Goal: Check status: Check status

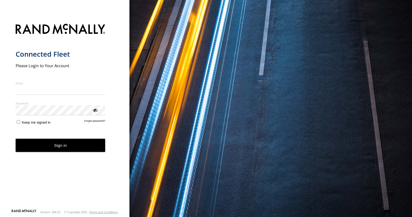
type input "**********"
click at [67, 149] on button "Sign in" at bounding box center [61, 144] width 90 height 13
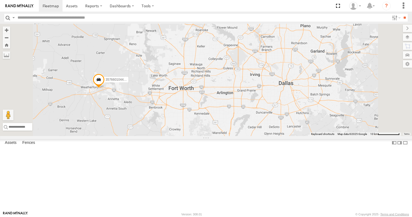
click at [0, 0] on span at bounding box center [0, 0] width 0 height 0
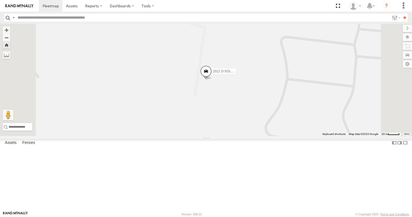
click at [0, 0] on span at bounding box center [0, 0] width 0 height 0
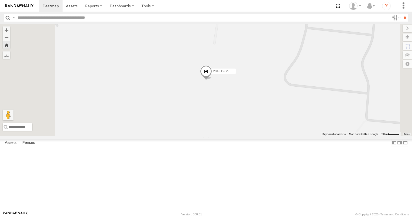
click at [0, 0] on span at bounding box center [0, 0] width 0 height 0
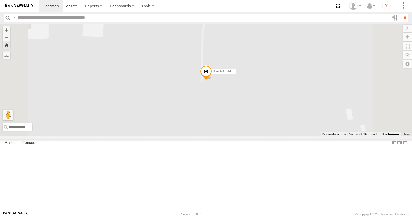
click at [0, 0] on link at bounding box center [0, 0] width 0 height 0
click at [0, 0] on div "2012 D-SOL Welding Truck #3" at bounding box center [0, 0] width 0 height 0
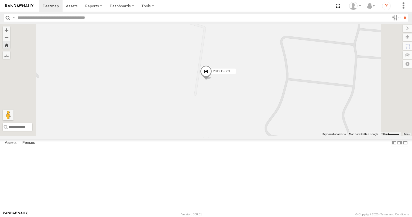
click at [0, 0] on link at bounding box center [0, 0] width 0 height 0
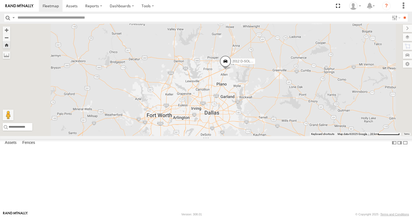
drag, startPoint x: 275, startPoint y: 152, endPoint x: 275, endPoint y: 128, distance: 24.5
click at [274, 130] on div "2012 D-SOL Welding Truck #3" at bounding box center [206, 80] width 412 height 112
click at [275, 128] on div "2012 D-SOL Welding Truck #3" at bounding box center [206, 80] width 412 height 112
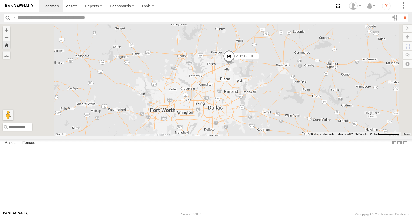
click at [275, 128] on div "2012 D-SOL Welding Truck #3" at bounding box center [206, 80] width 412 height 112
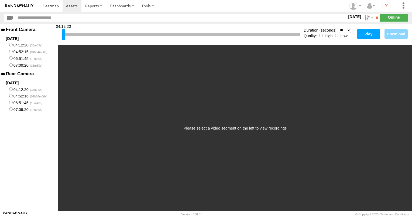
click at [367, 32] on button "Play" at bounding box center [368, 34] width 23 height 10
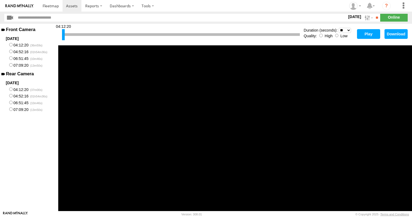
click at [366, 35] on button "Play" at bounding box center [368, 34] width 23 height 10
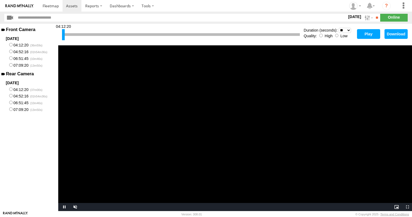
click at [15, 90] on label "04:12:20" at bounding box center [29, 89] width 58 height 7
click at [363, 36] on button "Play" at bounding box center [368, 34] width 23 height 10
click at [364, 35] on button "Play" at bounding box center [368, 34] width 23 height 10
click at [362, 35] on button "Play" at bounding box center [368, 34] width 23 height 10
click at [367, 34] on button "Play" at bounding box center [368, 34] width 23 height 10
